Goal: Transaction & Acquisition: Purchase product/service

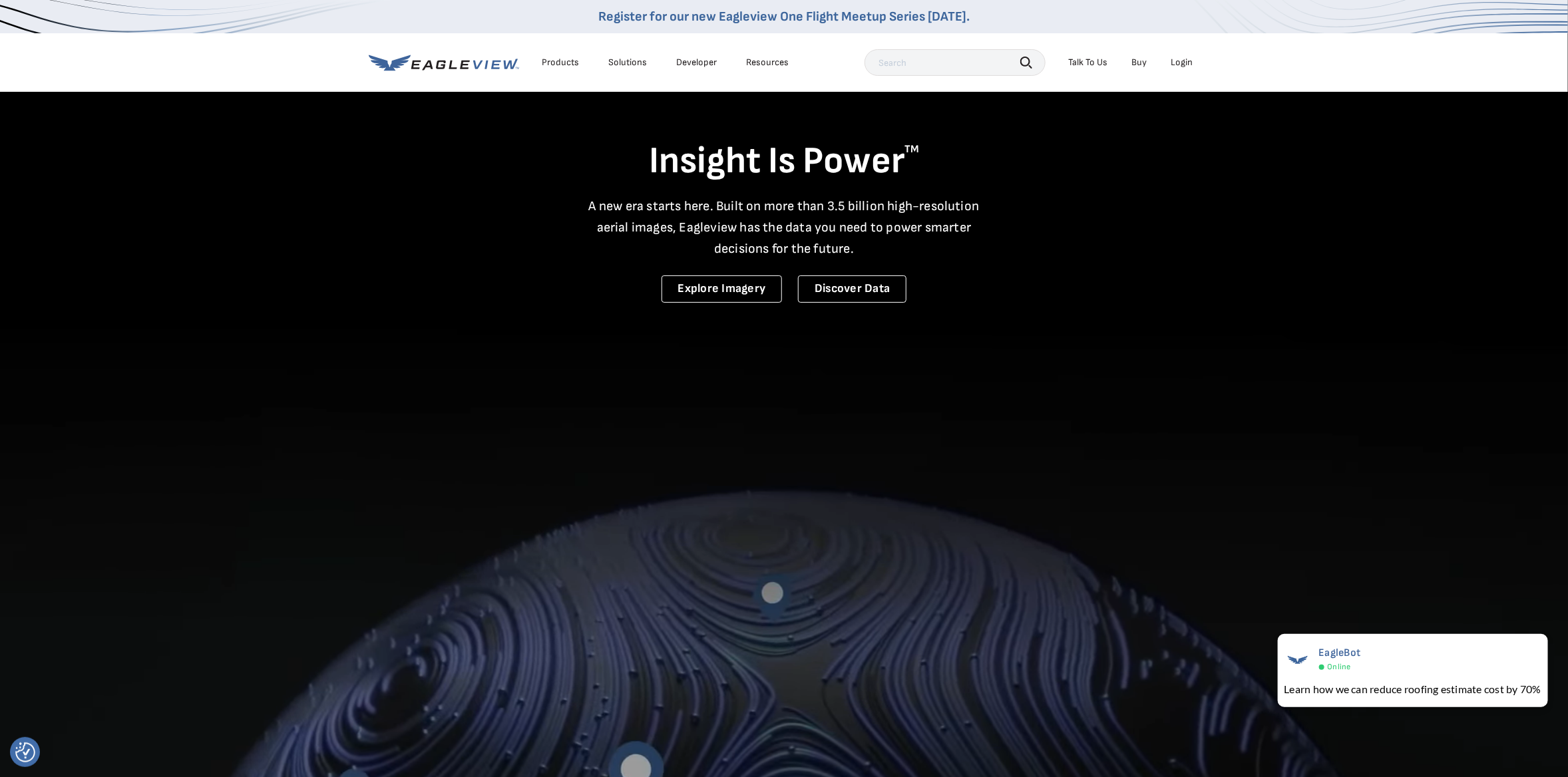
click at [1256, 553] on video at bounding box center [784, 542] width 1568 height 1084
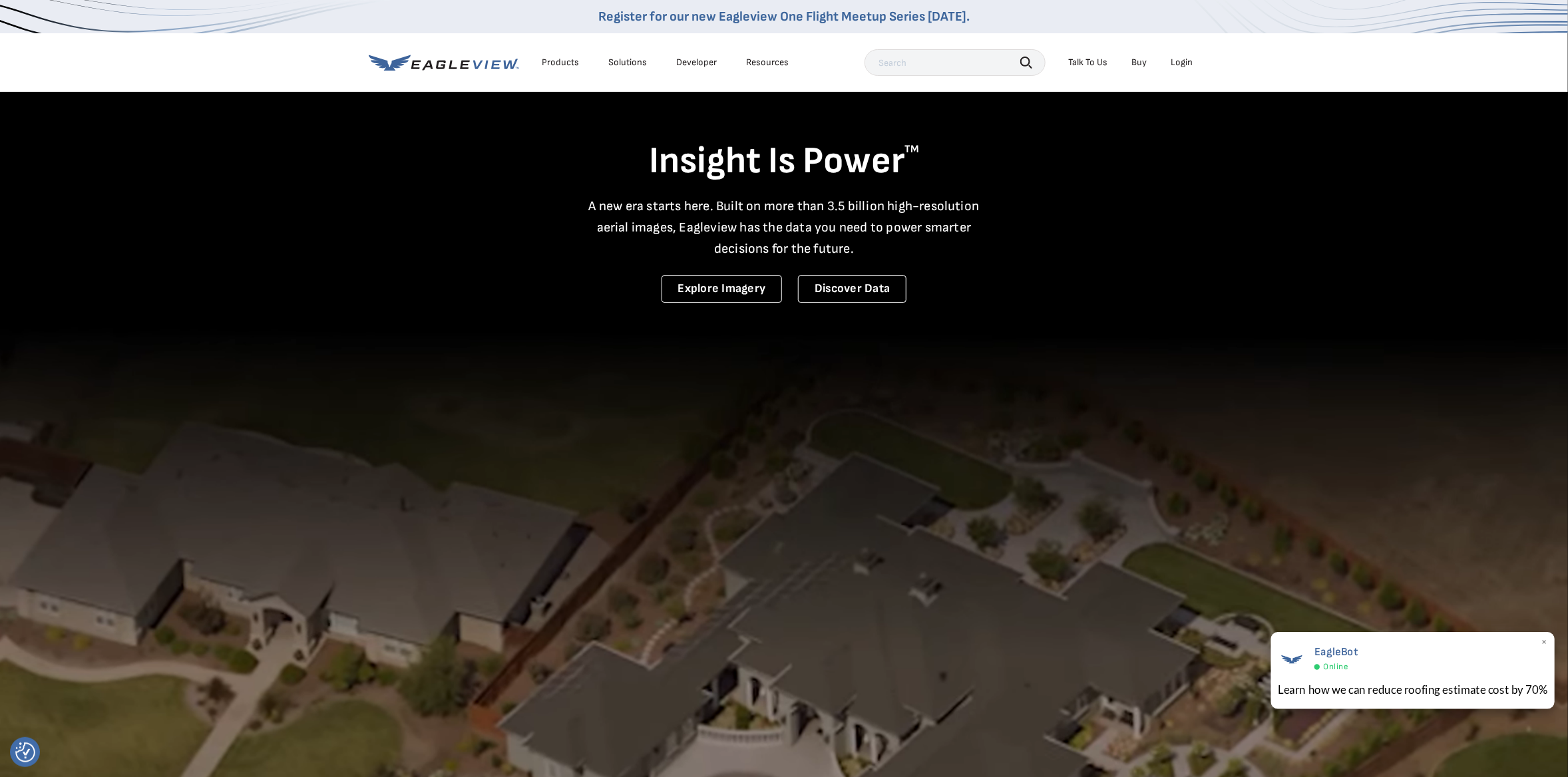
click at [1333, 649] on span "EagleBot" at bounding box center [1335, 652] width 44 height 13
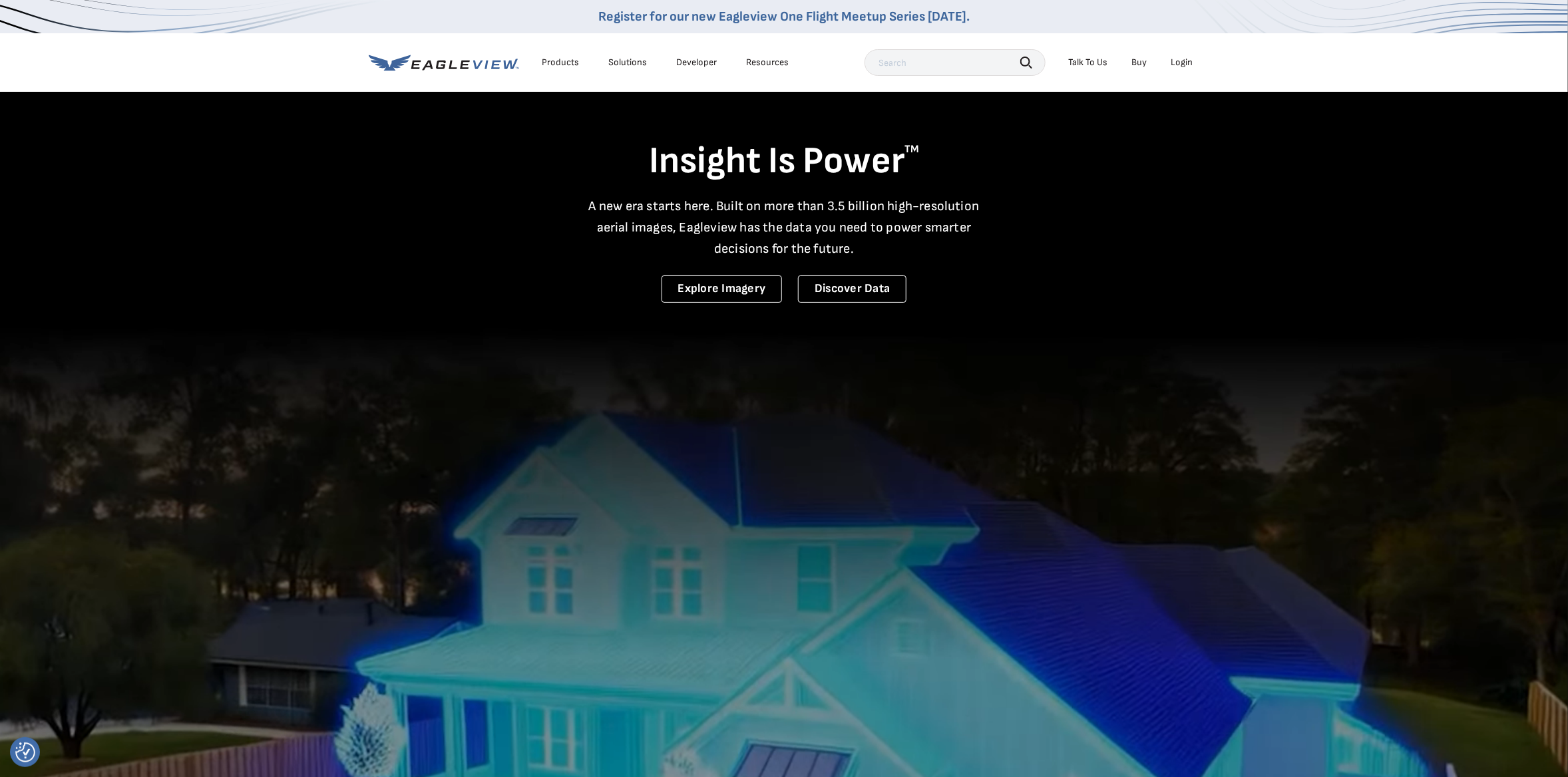
click at [1185, 60] on div "Login" at bounding box center [1182, 62] width 22 height 12
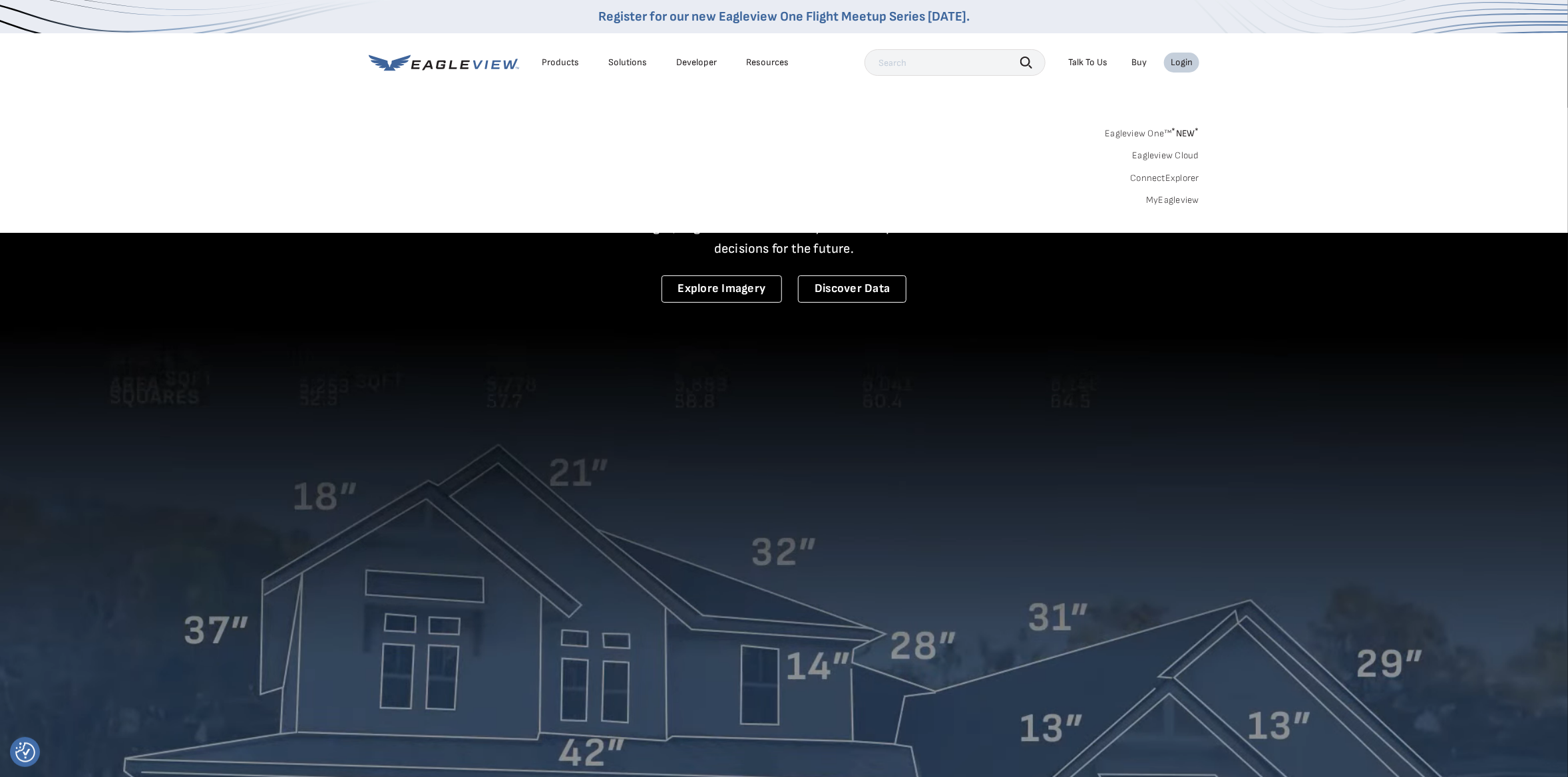
click at [1157, 198] on link "MyEagleview" at bounding box center [1172, 200] width 53 height 12
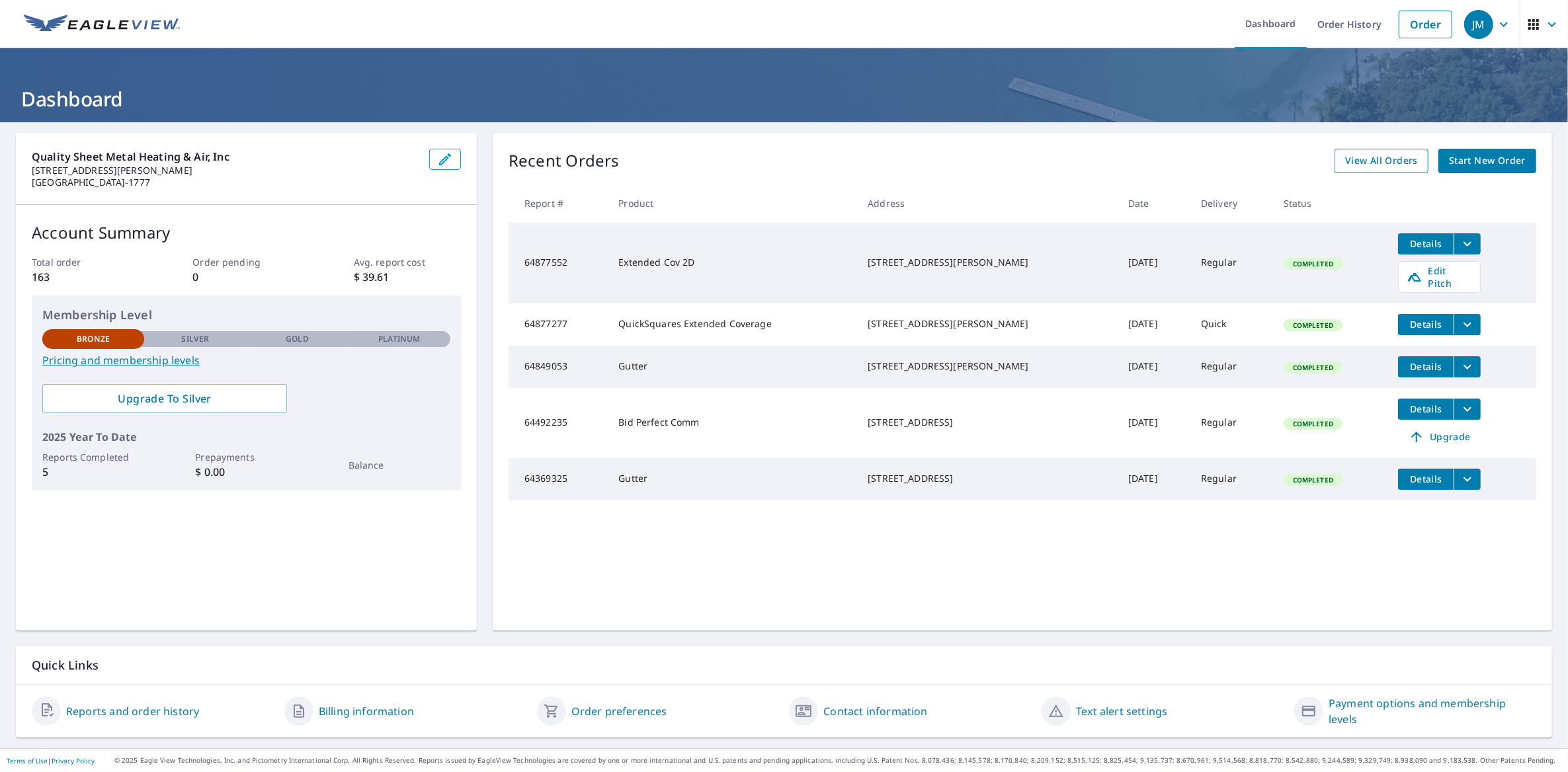
click at [1381, 167] on span "View All Orders" at bounding box center [1380, 161] width 73 height 17
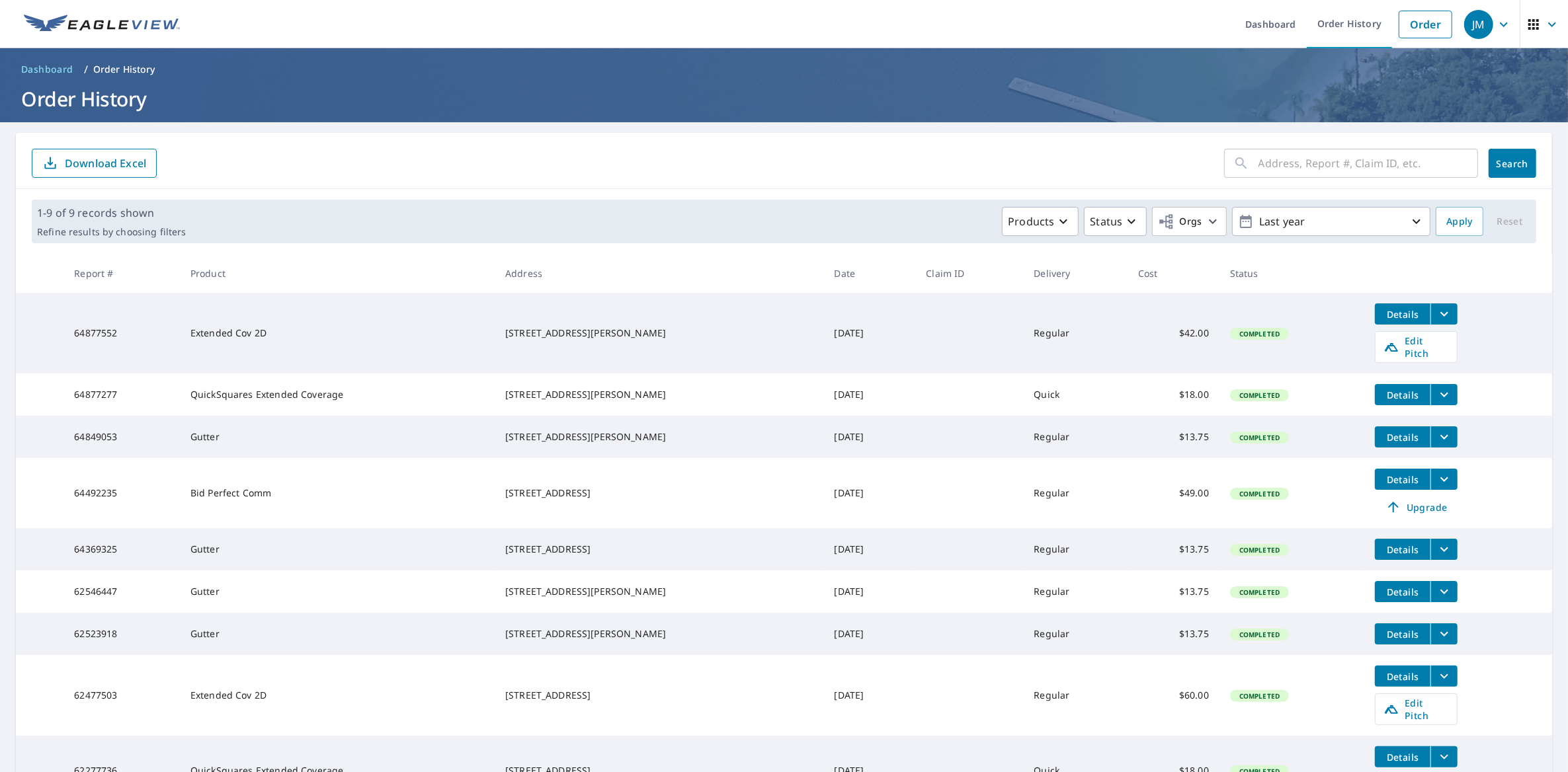
click at [942, 241] on div "1-9 of 9 records shown Refine results by choosing filters Products Status Orgs …" at bounding box center [784, 221] width 1504 height 43
drag, startPoint x: 1429, startPoint y: 21, endPoint x: 1154, endPoint y: 40, distance: 275.7
click at [1429, 21] on link "Order" at bounding box center [1425, 24] width 54 height 28
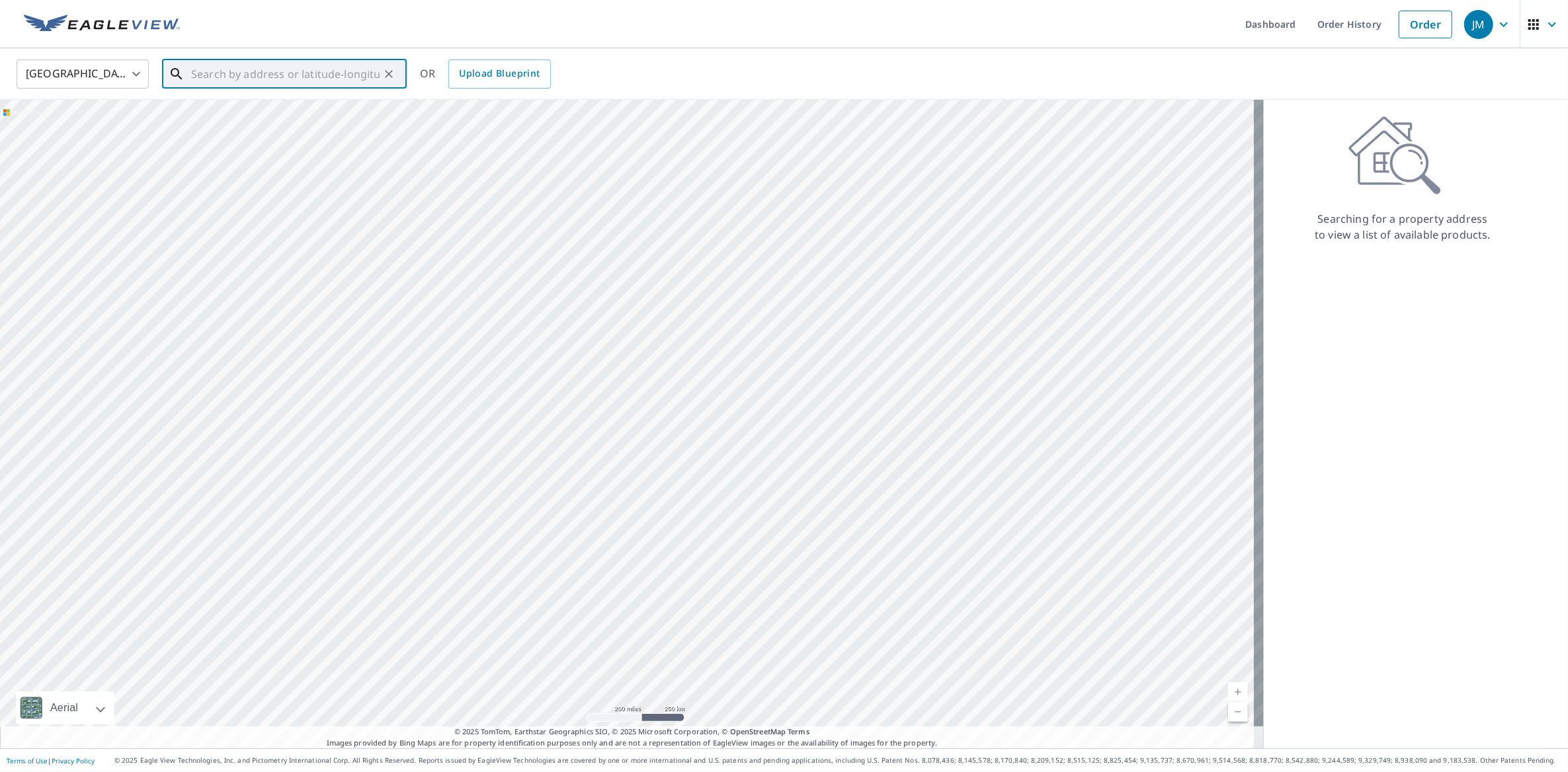
click at [215, 78] on input "text" at bounding box center [286, 74] width 188 height 37
click at [253, 111] on span "[STREET_ADDRESS]" at bounding box center [292, 112] width 208 height 16
type input "[STREET_ADDRESS]"
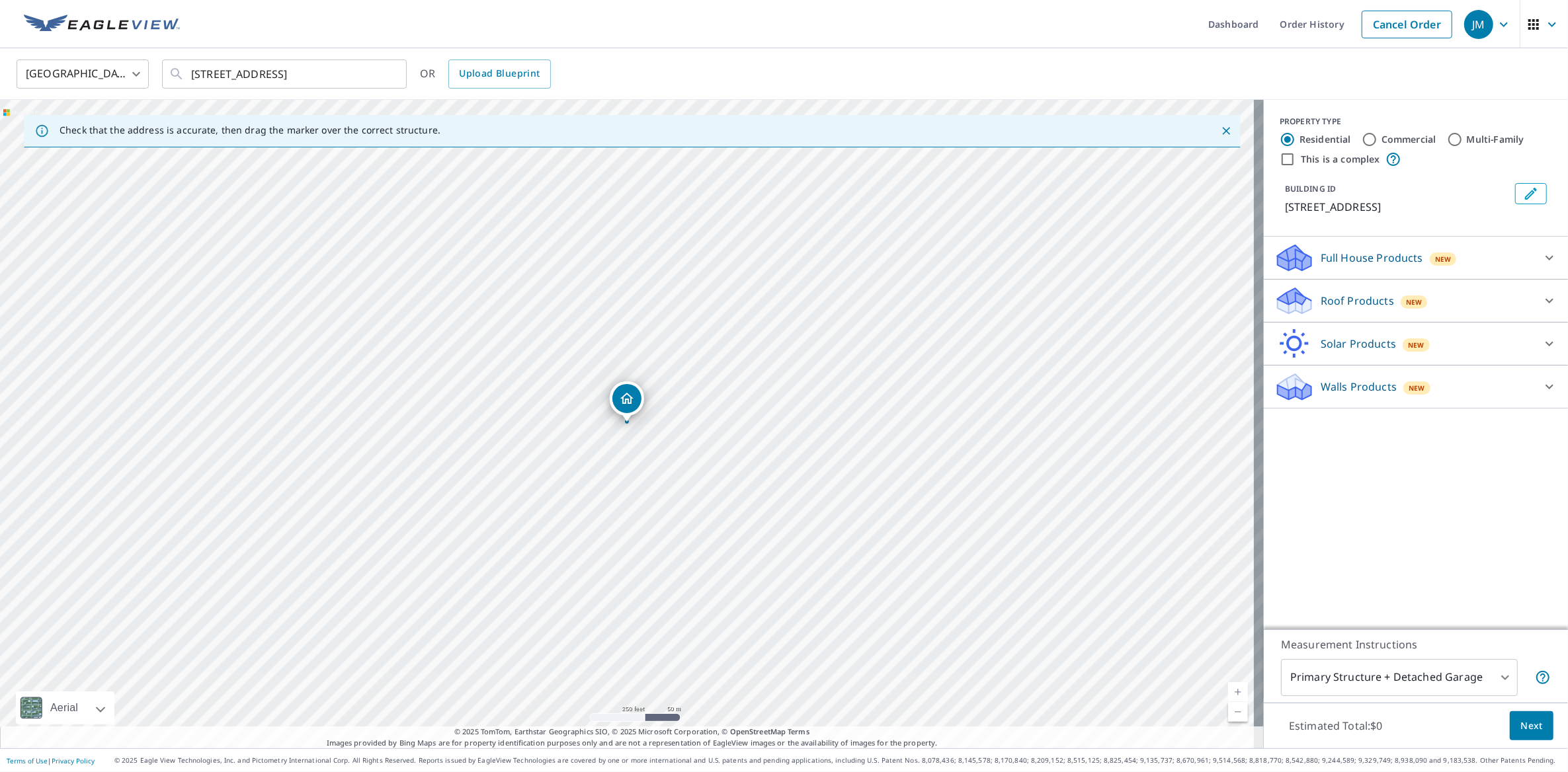
click at [1307, 294] on div "Roof Products New" at bounding box center [1404, 301] width 260 height 31
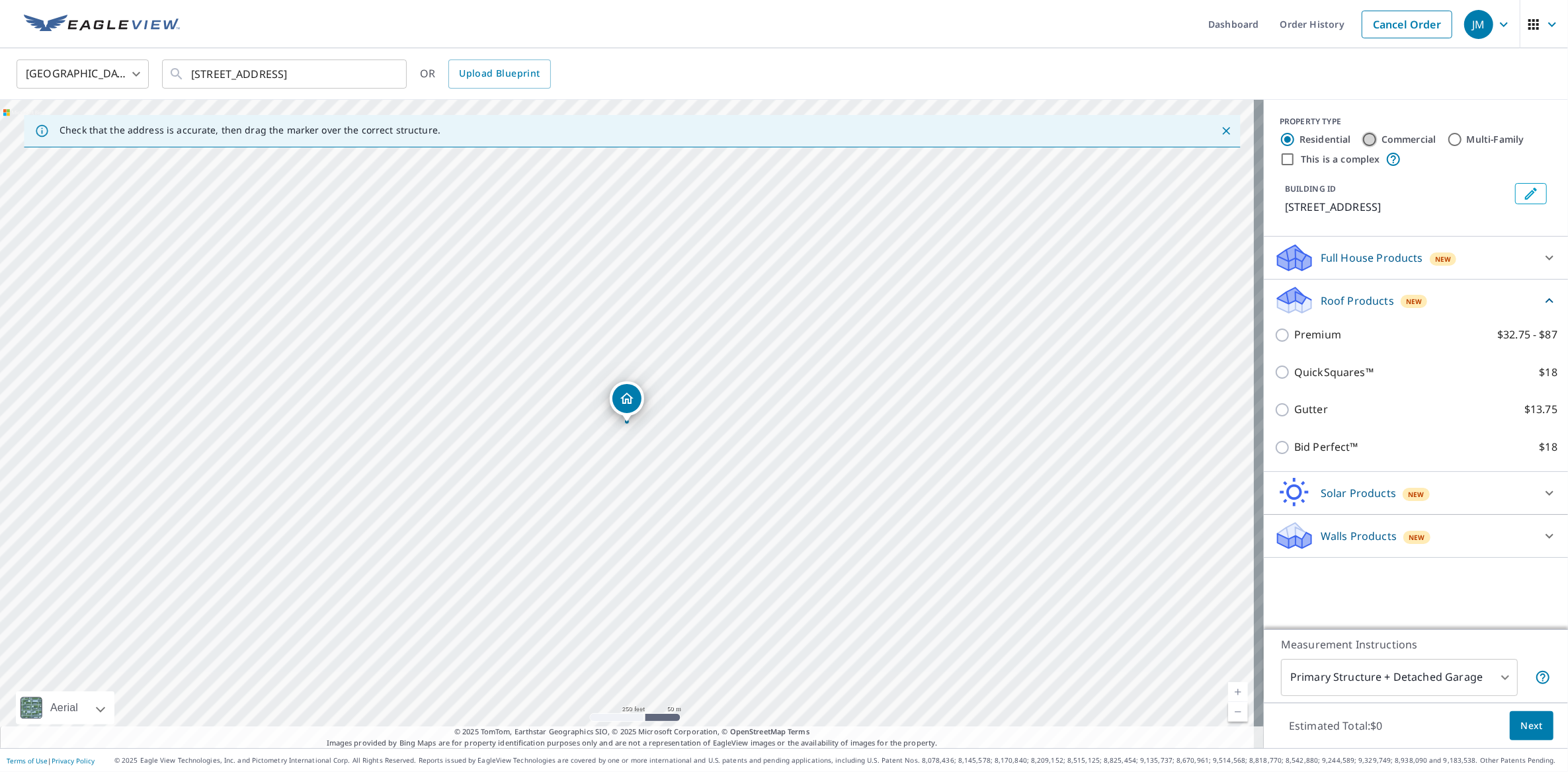
click at [1361, 139] on input "Commercial" at bounding box center [1368, 139] width 16 height 16
radio input "true"
type input "4"
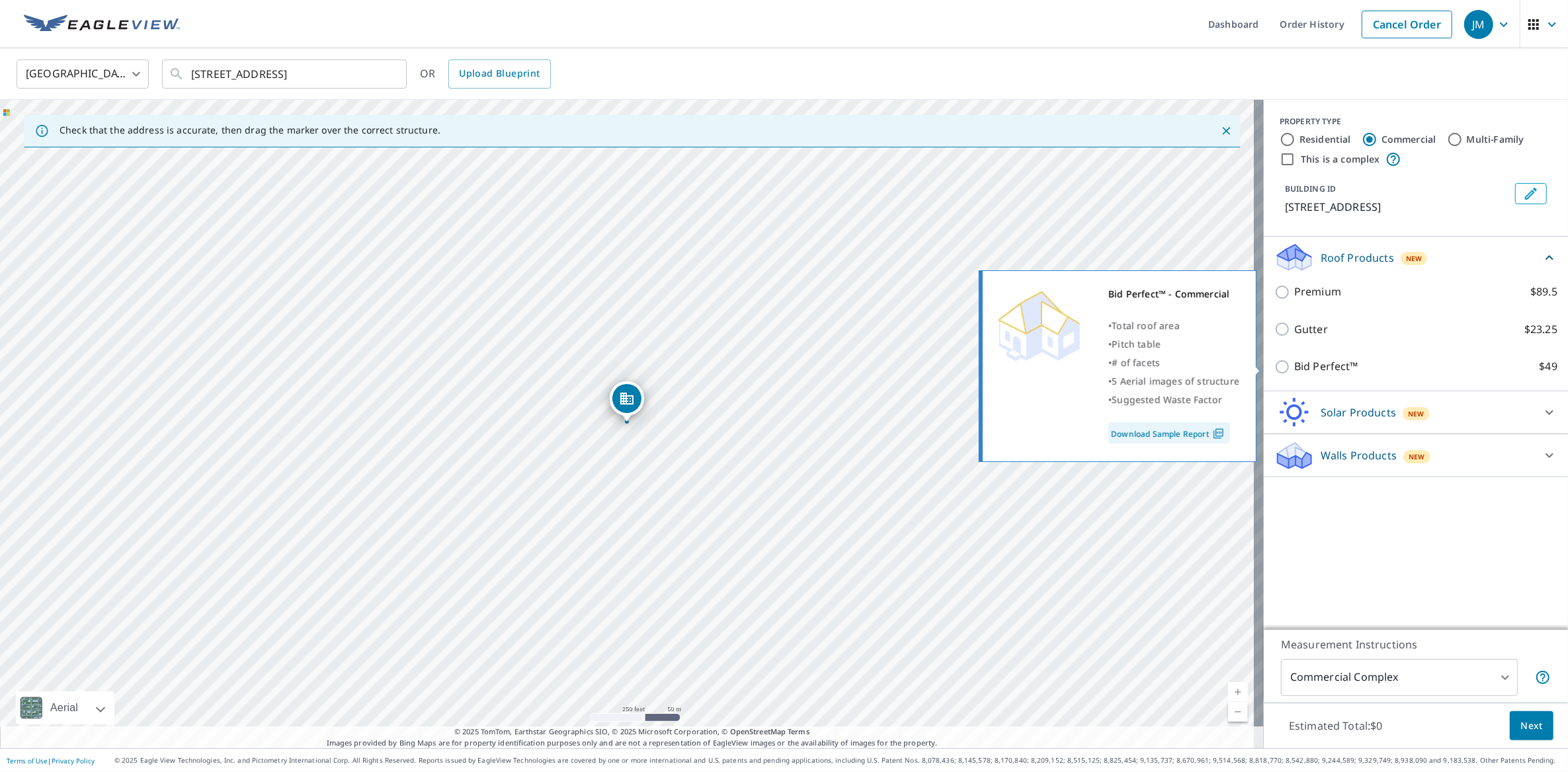
click at [1274, 369] on input "Bid Perfect™ $49" at bounding box center [1283, 367] width 19 height 16
checkbox input "true"
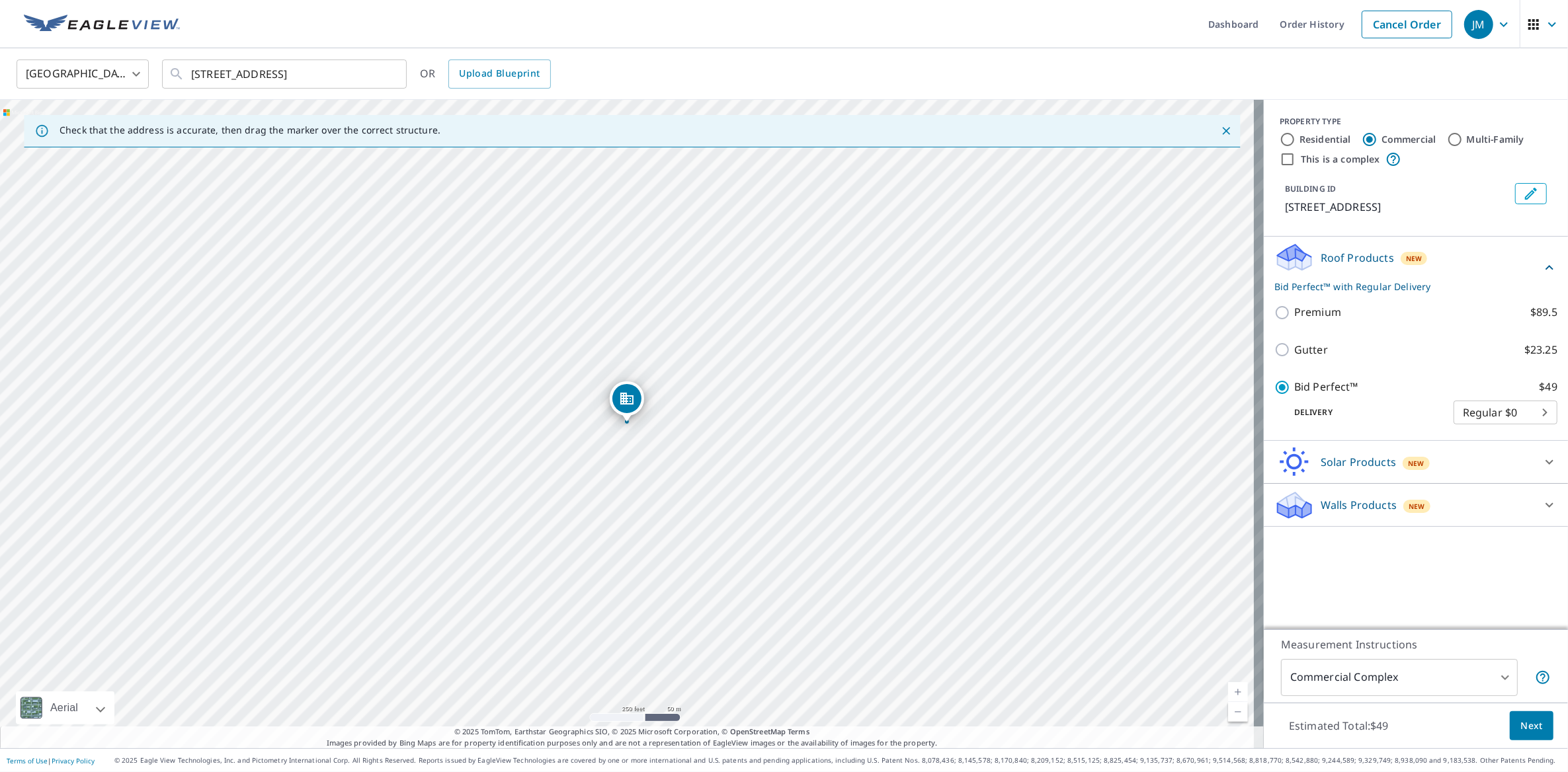
click at [1479, 408] on body "JM JM Dashboard Order History Cancel Order JM United States [GEOGRAPHIC_DATA] ​…" at bounding box center [784, 386] width 1568 height 772
click at [1386, 424] on div at bounding box center [784, 386] width 1568 height 772
drag, startPoint x: 630, startPoint y: 401, endPoint x: 575, endPoint y: 328, distance: 91.4
click at [1528, 728] on span "Next" at bounding box center [1531, 726] width 22 height 17
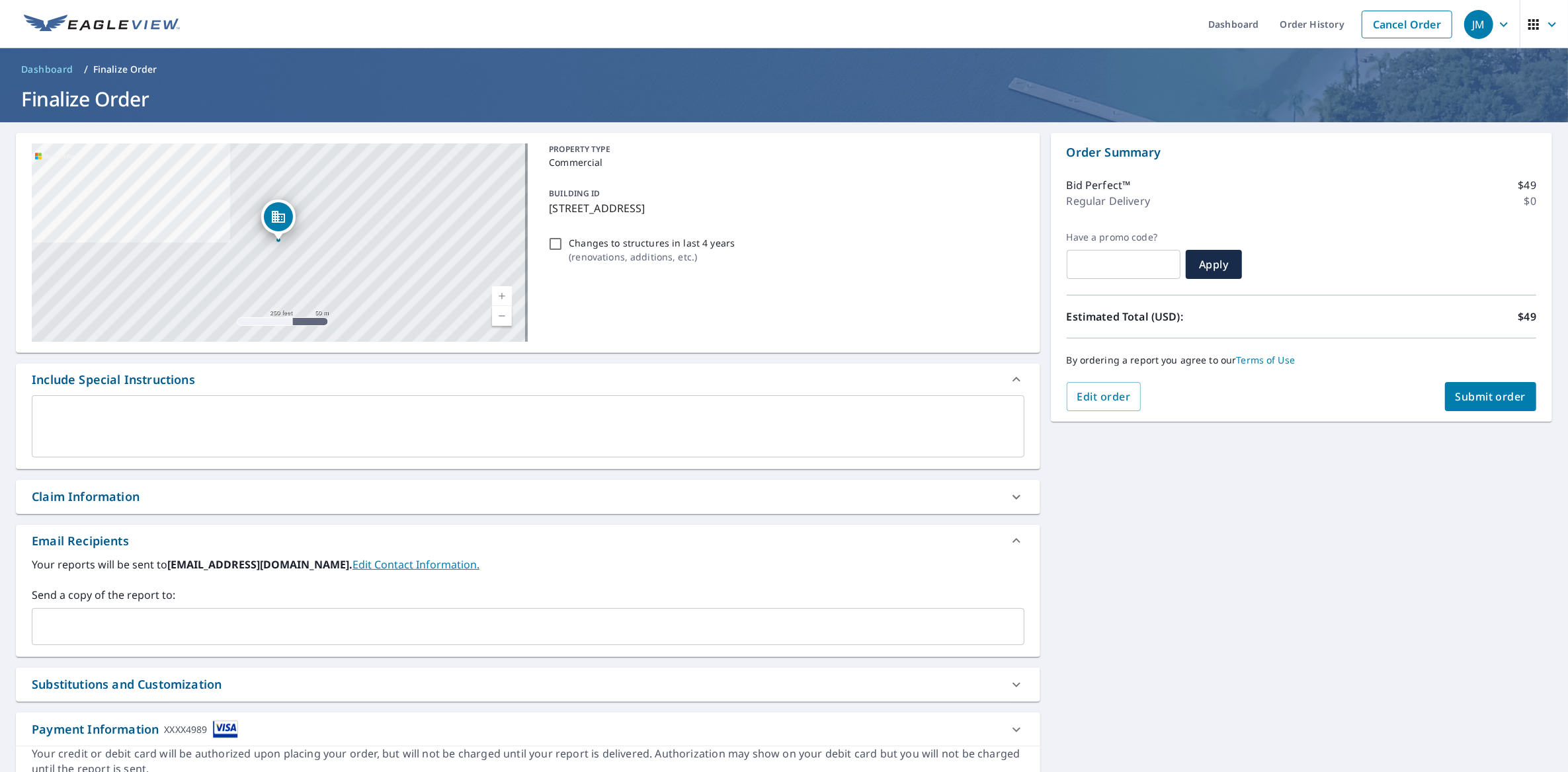
click at [1303, 575] on div "[STREET_ADDRESS] Aerial Road A standard road map Aerial A detailed look from ab…" at bounding box center [784, 460] width 1568 height 676
click at [959, 131] on div "[STREET_ADDRESS] Aerial Road A standard road map Aerial A detailed look from ab…" at bounding box center [784, 460] width 1568 height 676
